Goal: Transaction & Acquisition: Purchase product/service

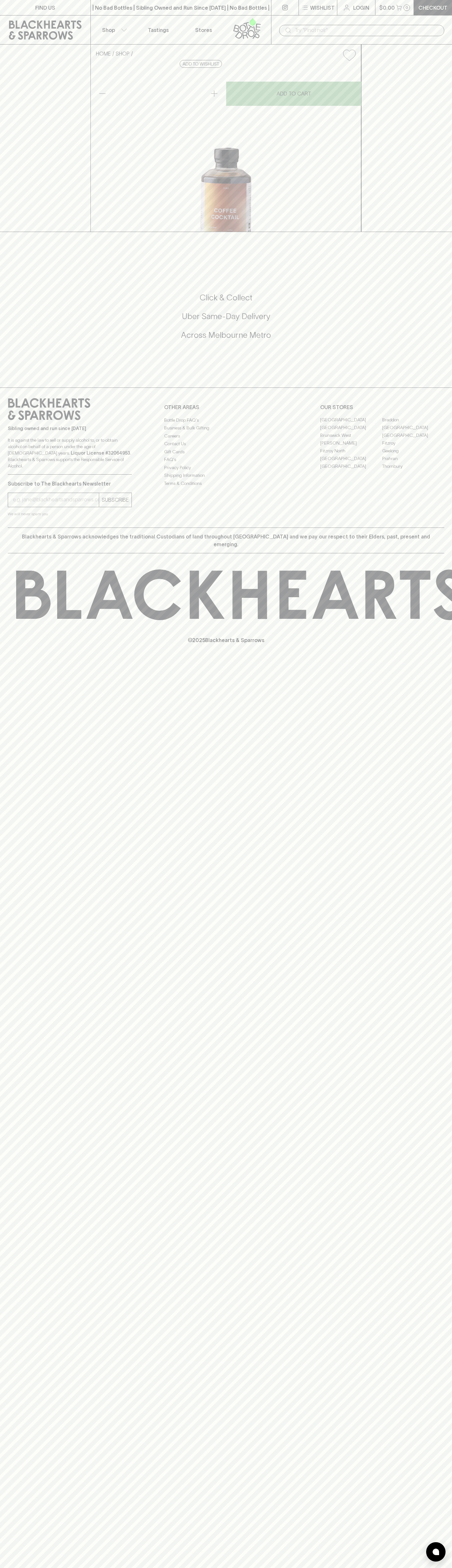
click at [298, 13] on link at bounding box center [284, 7] width 27 height 15
click at [445, 224] on div "HOME SHOP Loro Coffee Cocktail $35.00 Add to wishlist No Further Discounts 1 AD…" at bounding box center [226, 138] width 452 height 187
click at [303, 1567] on html "FIND US | No Bad Bottles | Sibling Owned and Run Since 2006 | No Bad Bottles | …" at bounding box center [226, 784] width 452 height 1568
click at [23, 1567] on html "FIND US | No Bad Bottles | Sibling Owned and Run Since 2006 | No Bad Bottles | …" at bounding box center [226, 784] width 452 height 1568
